Goal: Information Seeking & Learning: Learn about a topic

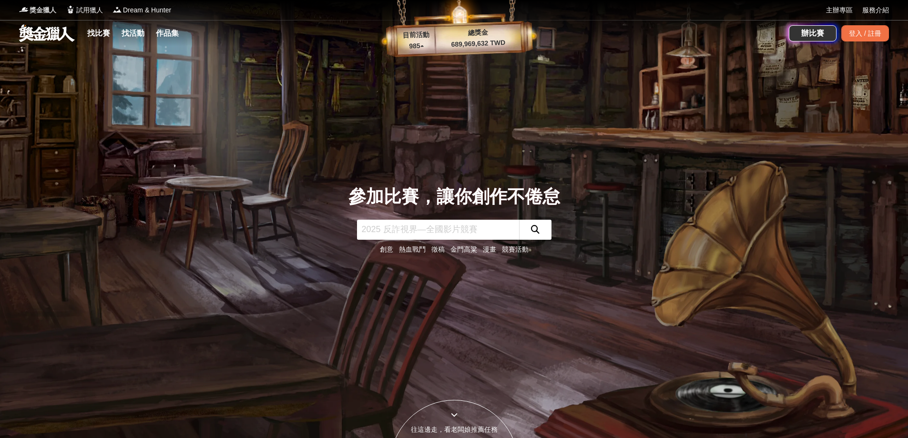
click at [31, 11] on span "獎金獵人" at bounding box center [43, 10] width 27 height 10
click at [96, 35] on link "找比賽" at bounding box center [98, 33] width 30 height 13
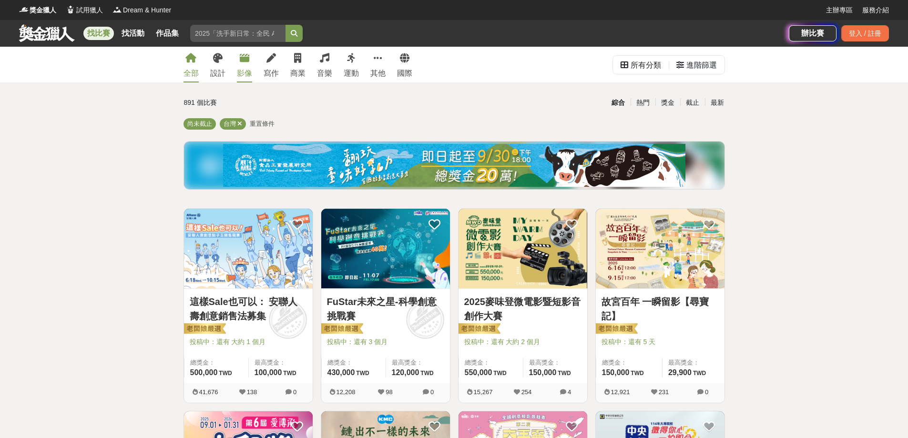
click at [242, 70] on div "影像" at bounding box center [244, 73] width 15 height 11
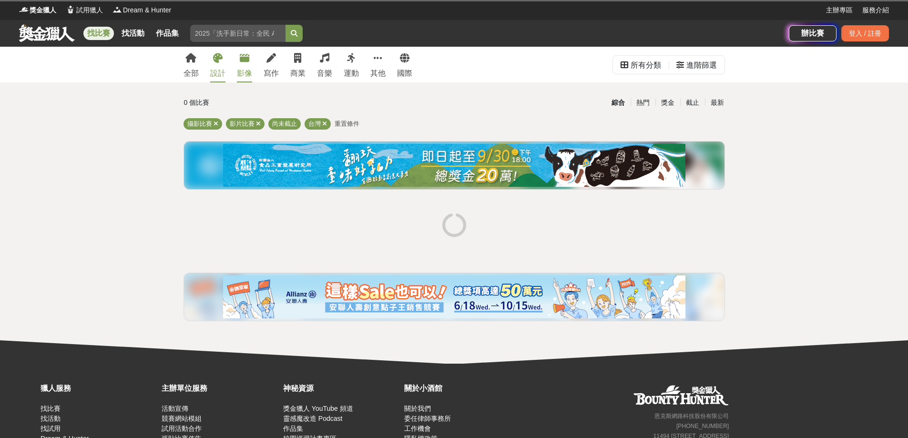
click at [221, 67] on link "設計" at bounding box center [217, 65] width 15 height 36
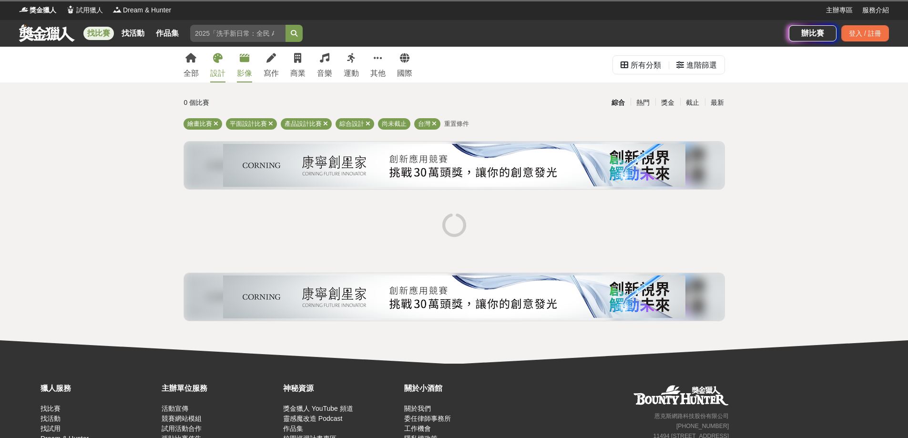
click at [246, 66] on link "影像" at bounding box center [244, 65] width 15 height 36
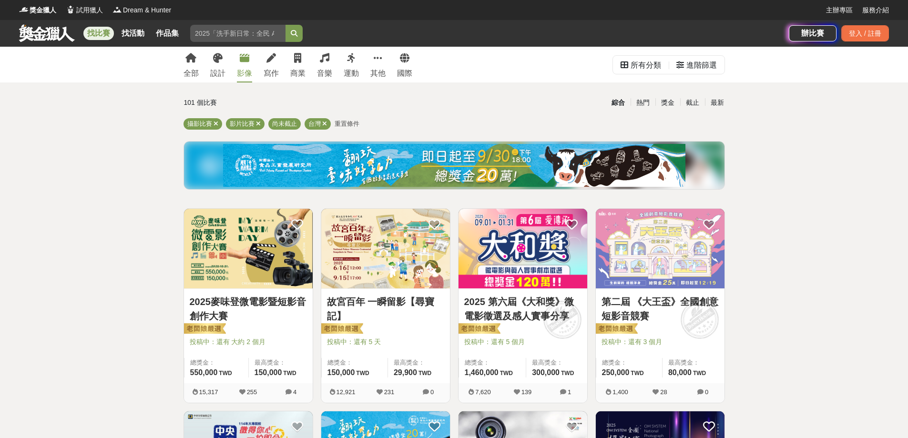
scroll to position [48, 0]
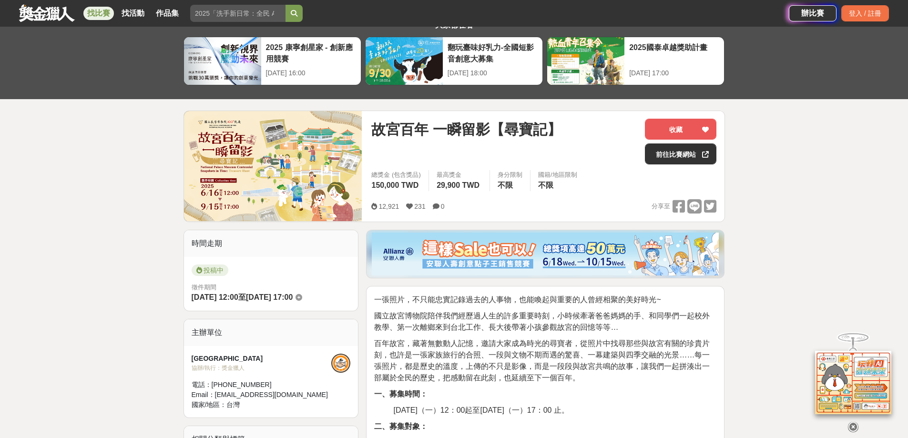
scroll to position [95, 0]
